Goal: Task Accomplishment & Management: Use online tool/utility

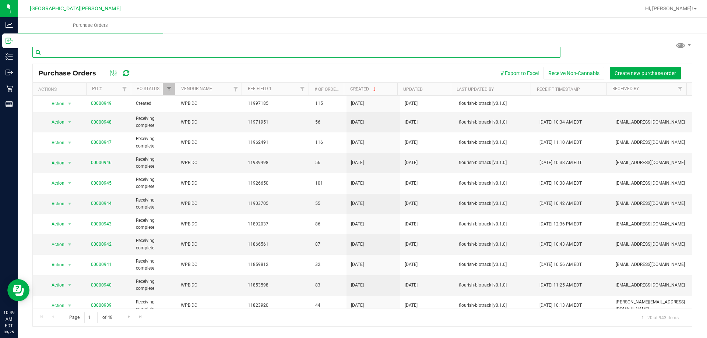
click at [63, 55] on input "text" at bounding box center [296, 52] width 528 height 11
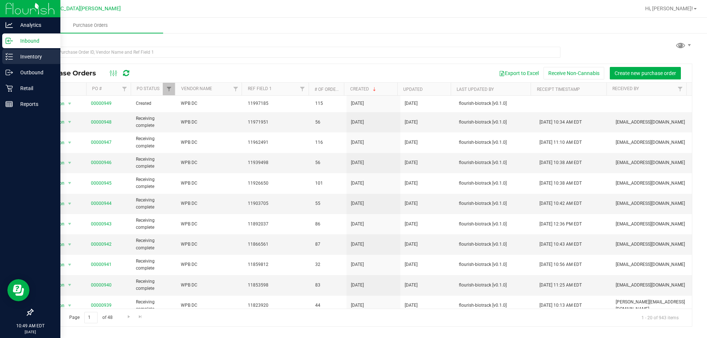
click at [22, 59] on p "Inventory" at bounding box center [35, 56] width 44 height 9
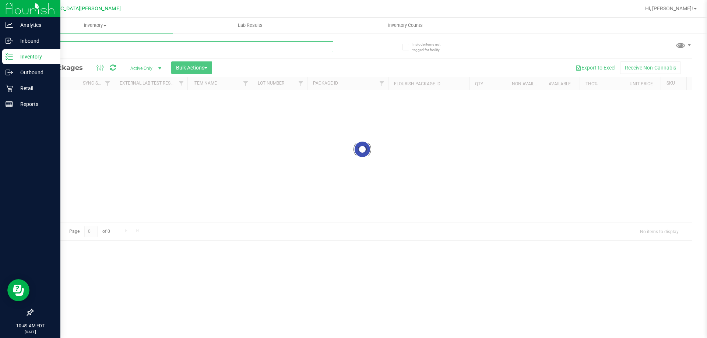
click at [68, 51] on input "text" at bounding box center [182, 46] width 301 height 11
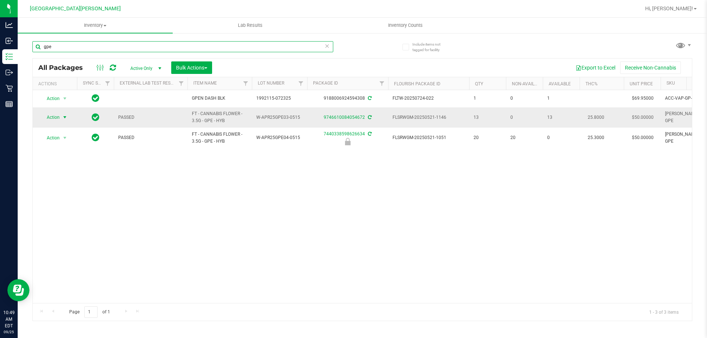
type input "gpe"
click at [57, 118] on span "Action" at bounding box center [50, 117] width 20 height 10
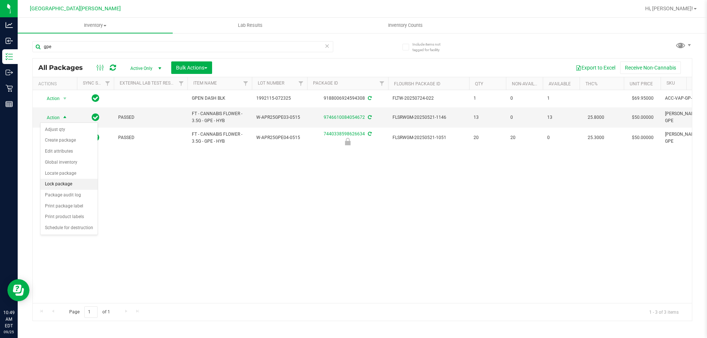
click at [62, 183] on li "Lock package" at bounding box center [69, 184] width 57 height 11
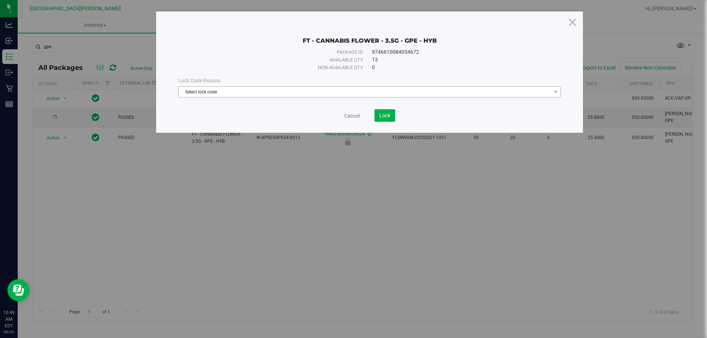
click at [210, 89] on span "Select lock code" at bounding box center [365, 92] width 373 height 10
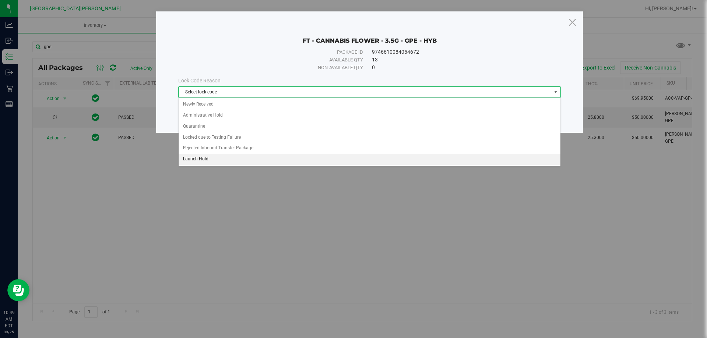
click at [197, 159] on li "Launch Hold" at bounding box center [370, 159] width 382 height 11
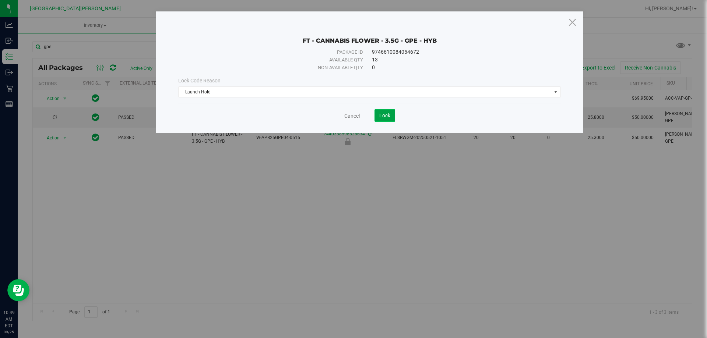
click at [392, 117] on button "Lock" at bounding box center [385, 115] width 21 height 13
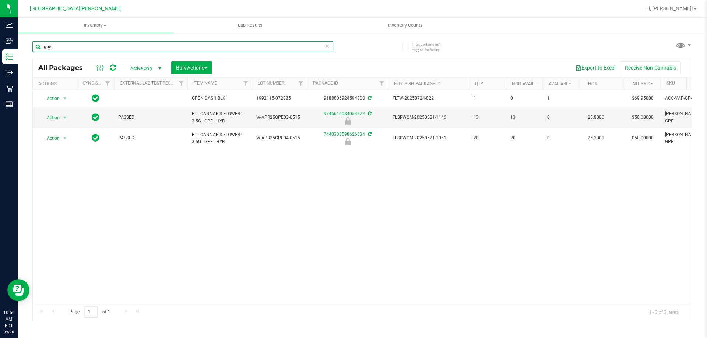
click at [73, 51] on input "gpe" at bounding box center [182, 46] width 301 height 11
type input "g"
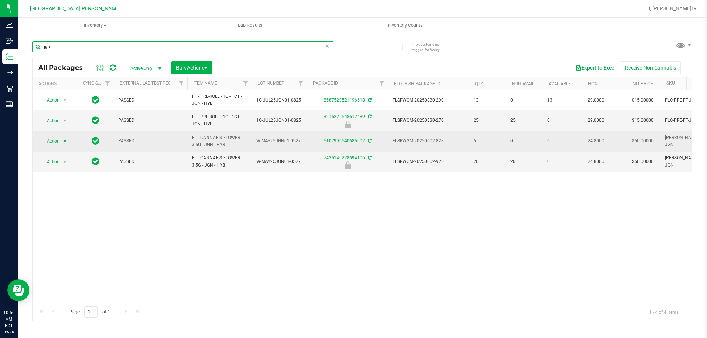
type input "jgn"
click at [53, 140] on span "Action" at bounding box center [50, 141] width 20 height 10
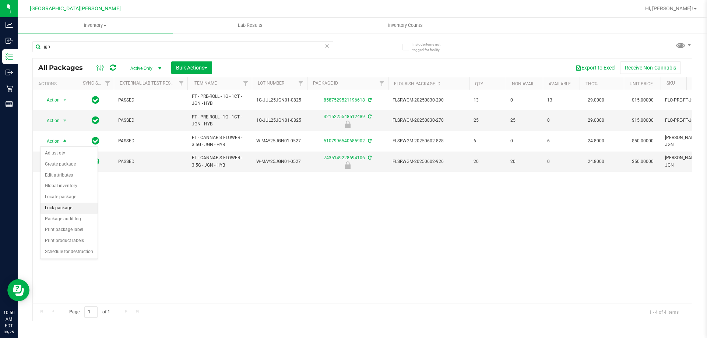
click at [57, 210] on li "Lock package" at bounding box center [69, 208] width 57 height 11
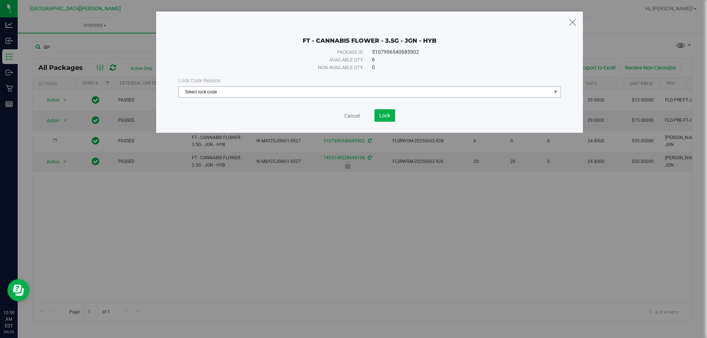
click at [237, 91] on span "Select lock code" at bounding box center [365, 92] width 373 height 10
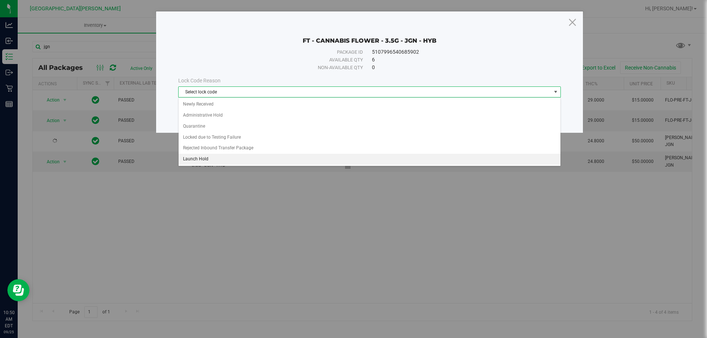
click at [203, 157] on li "Launch Hold" at bounding box center [370, 159] width 382 height 11
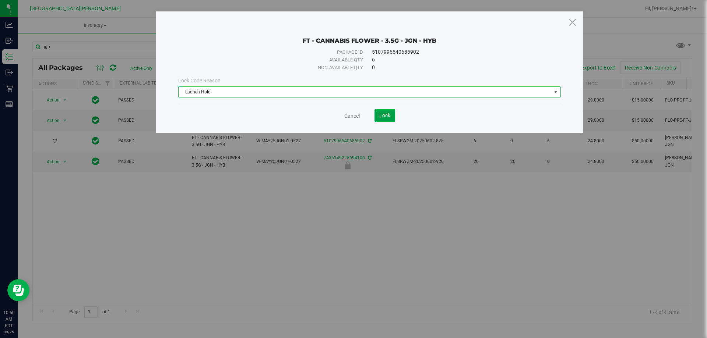
click at [390, 114] on span "Lock" at bounding box center [384, 116] width 11 height 6
